Goal: Transaction & Acquisition: Purchase product/service

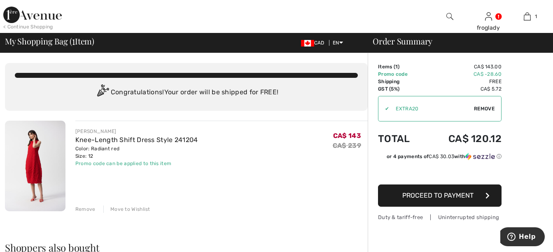
click at [39, 176] on img at bounding box center [35, 166] width 61 height 91
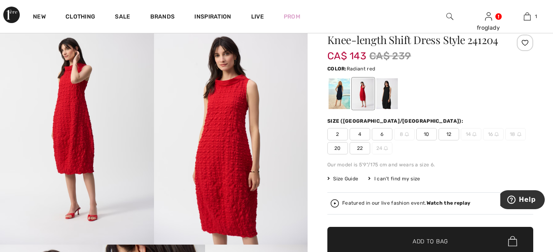
scroll to position [82, 0]
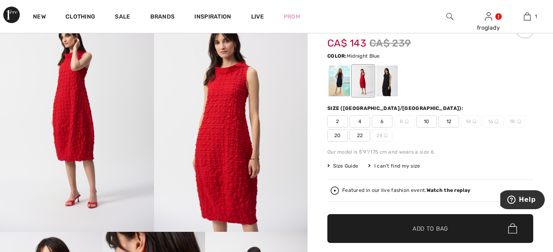
click at [337, 89] on div at bounding box center [339, 80] width 21 height 31
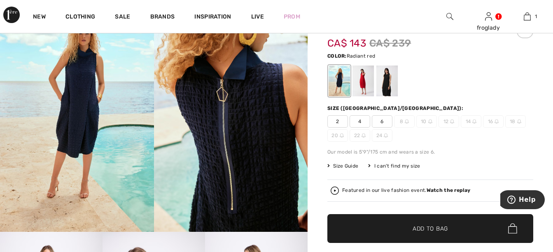
click at [359, 79] on div at bounding box center [362, 80] width 21 height 31
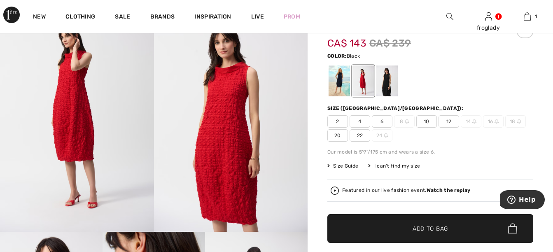
click at [384, 86] on div at bounding box center [386, 80] width 21 height 31
